Goal: Task Accomplishment & Management: Manage account settings

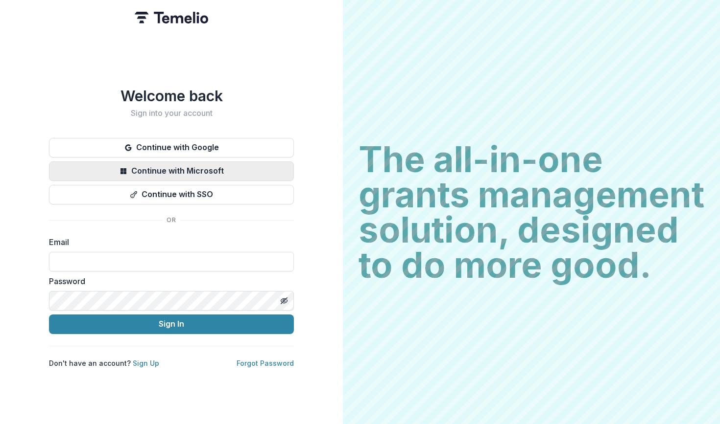
click at [253, 169] on button "Continue with Microsoft" at bounding box center [171, 172] width 245 height 20
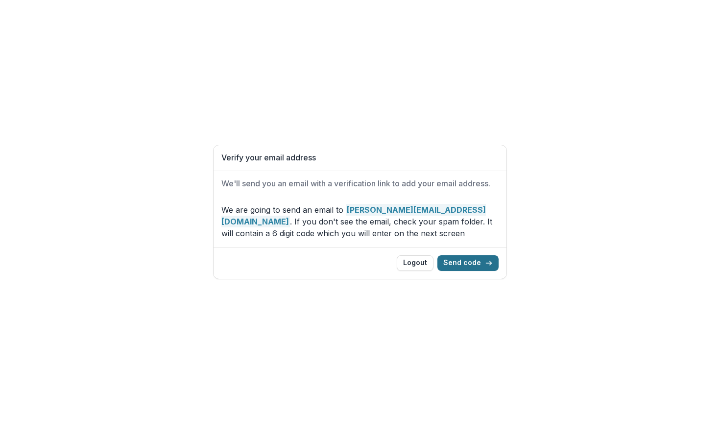
click at [474, 261] on button "Send code" at bounding box center [467, 264] width 61 height 16
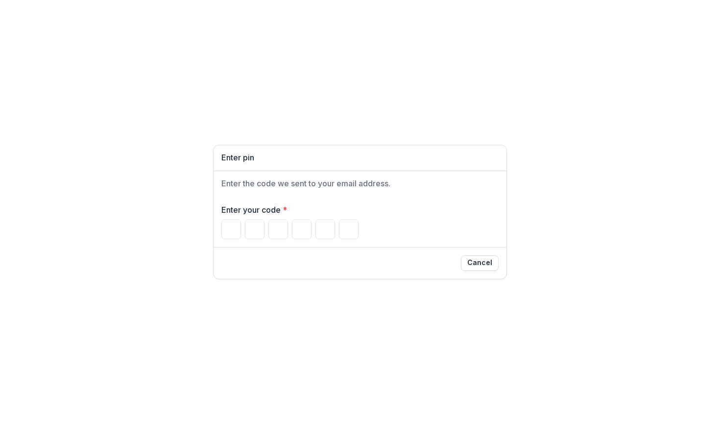
type input "*"
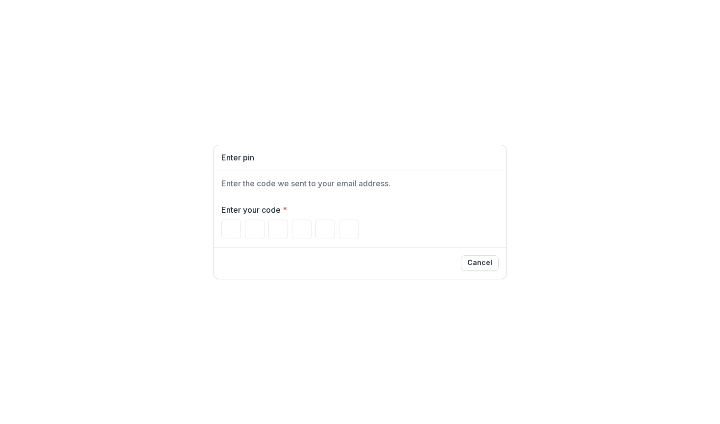
type input "*"
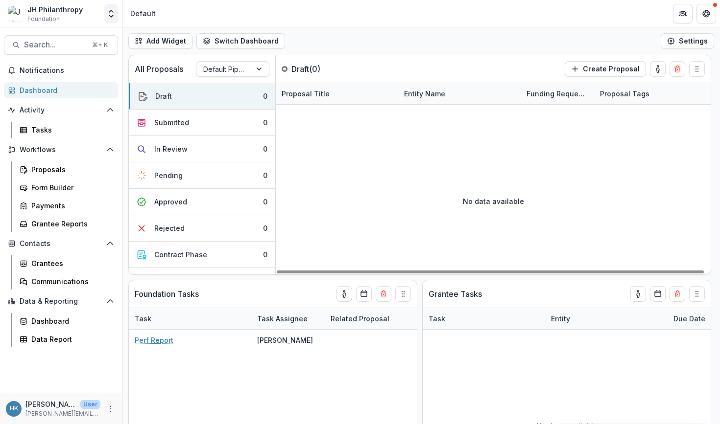
click at [113, 9] on icon "Open entity switcher" at bounding box center [111, 14] width 10 height 10
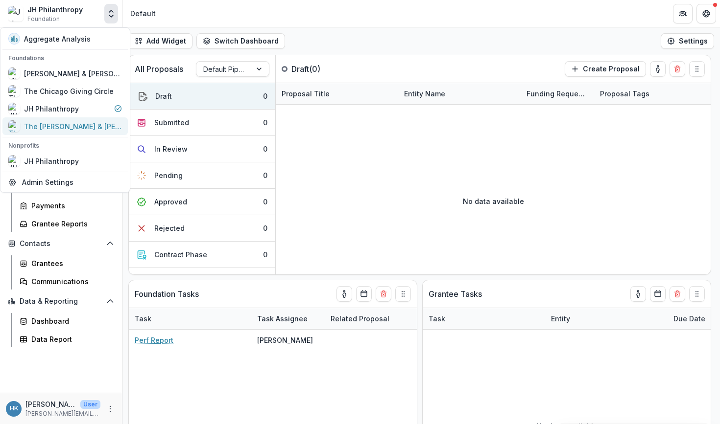
click at [83, 124] on div "The Nathan & Esther K. Wagner Family Foundation" at bounding box center [73, 126] width 98 height 10
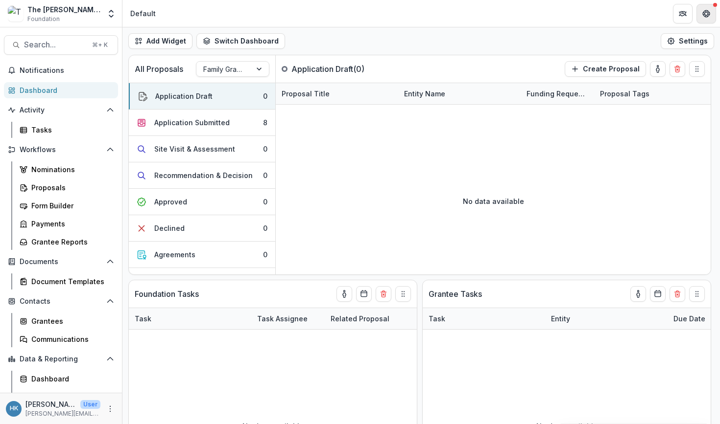
click at [702, 16] on button "Get Help" at bounding box center [706, 14] width 20 height 20
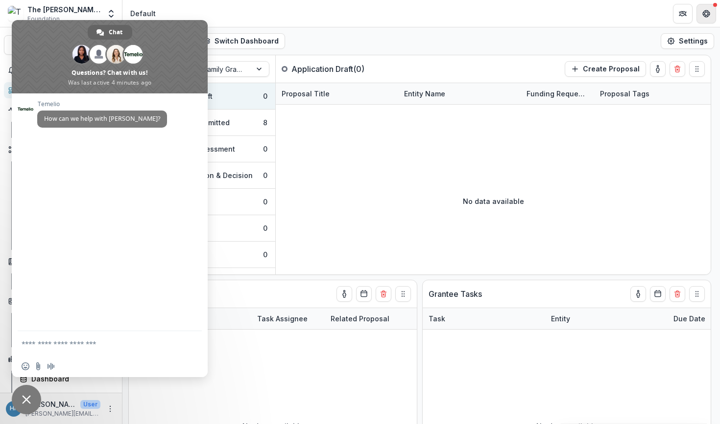
click at [702, 16] on icon "Get Help" at bounding box center [706, 14] width 8 height 8
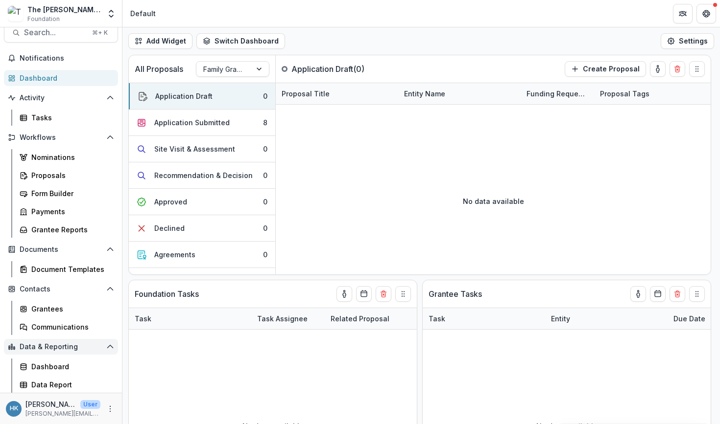
scroll to position [12, 0]
click at [109, 412] on icon "More" at bounding box center [110, 409] width 8 height 8
click at [135, 391] on link "User Settings" at bounding box center [171, 388] width 105 height 16
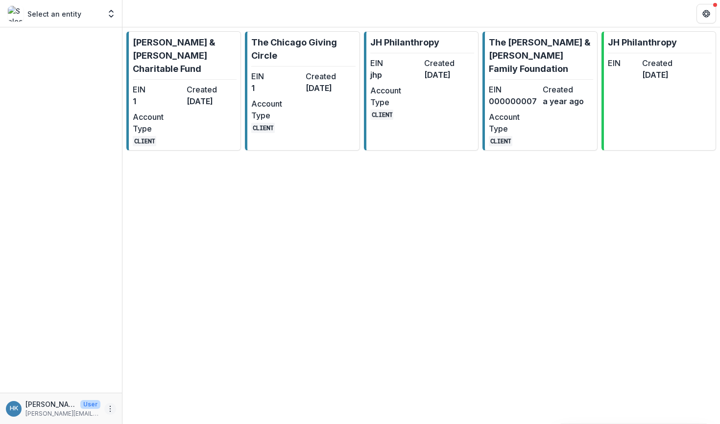
click at [112, 405] on icon "More" at bounding box center [110, 409] width 8 height 8
click at [145, 404] on button "Logout" at bounding box center [174, 404] width 105 height 16
